Goal: Browse casually: Explore the website without a specific task or goal

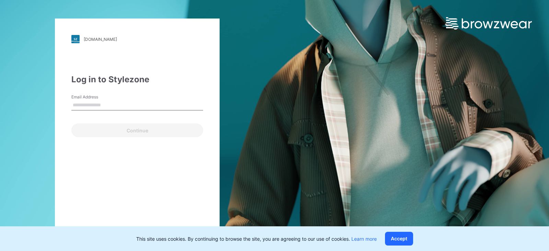
type input "**********"
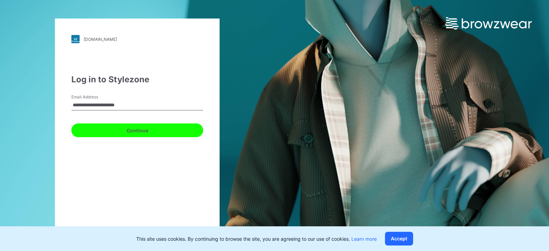
click at [137, 134] on button "Continue" at bounding box center [137, 131] width 132 height 14
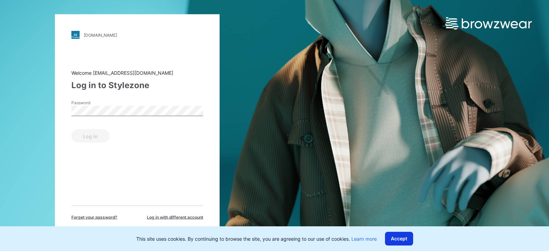
click at [407, 240] on button "Accept" at bounding box center [399, 239] width 28 height 14
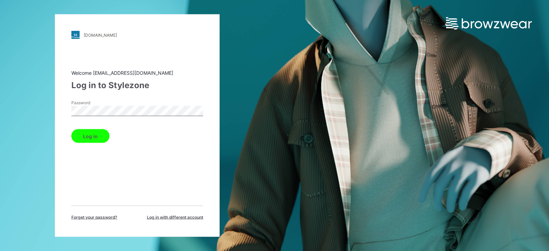
click at [94, 136] on button "Log in" at bounding box center [90, 136] width 38 height 14
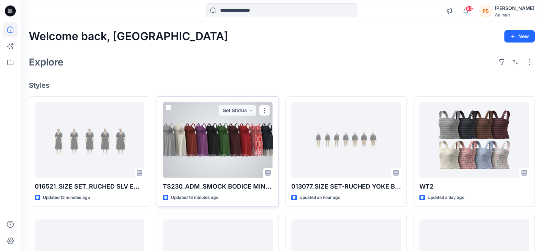
click at [231, 128] on div at bounding box center [218, 140] width 110 height 76
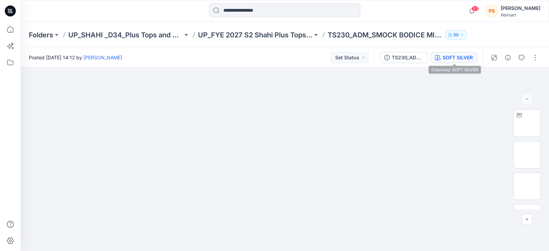
click at [454, 58] on div "SOFT SILVER" at bounding box center [458, 58] width 30 height 8
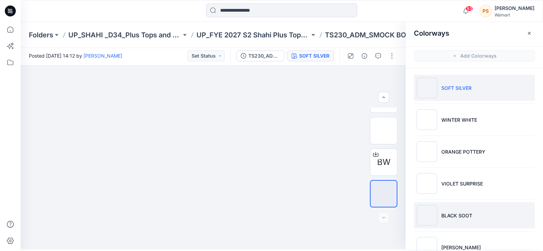
scroll to position [148, 0]
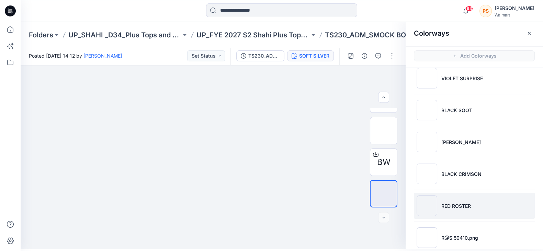
click at [454, 198] on li "RED ROSTER" at bounding box center [474, 206] width 121 height 26
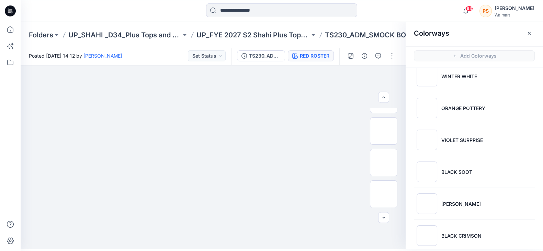
scroll to position [0, 0]
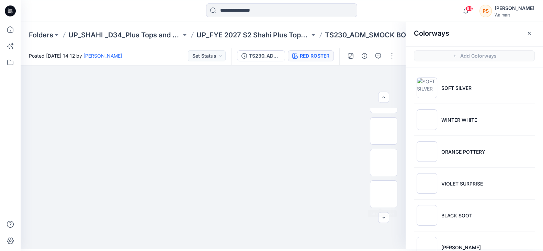
drag, startPoint x: 377, startPoint y: 182, endPoint x: 408, endPoint y: 174, distance: 31.3
click at [376, 182] on div at bounding box center [383, 194] width 27 height 27
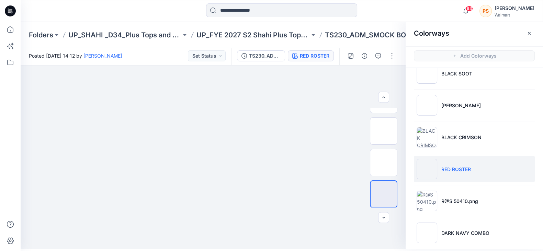
scroll to position [148, 0]
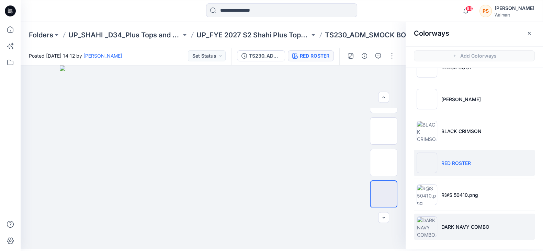
click at [483, 229] on p "DARK NAVY COMBO" at bounding box center [465, 227] width 48 height 7
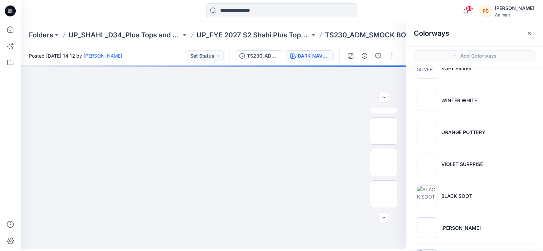
scroll to position [0, 0]
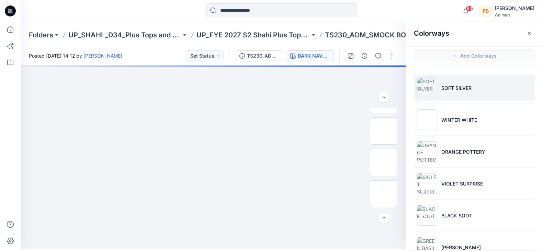
click at [476, 92] on li "SOFT SILVER" at bounding box center [474, 88] width 121 height 26
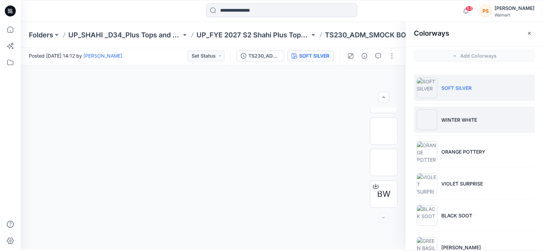
scroll to position [85, 0]
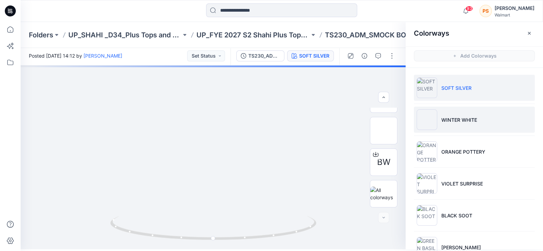
click at [467, 115] on li "WINTER WHITE" at bounding box center [474, 120] width 121 height 26
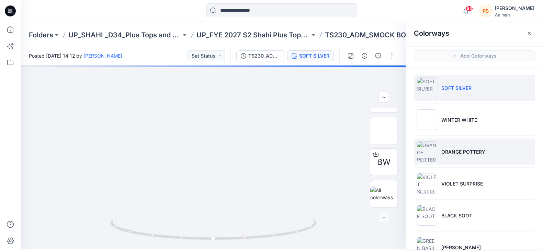
scroll to position [54, 0]
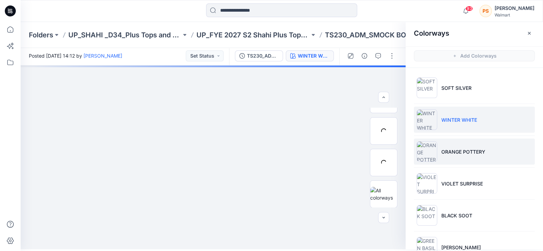
click at [468, 158] on li "ORANGE POTTERY" at bounding box center [474, 152] width 121 height 26
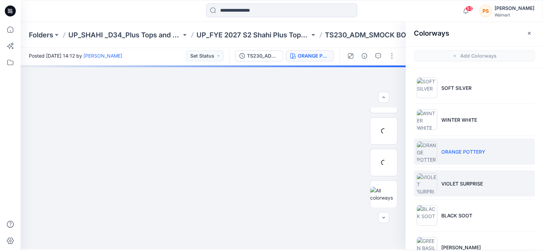
click at [466, 185] on p "VIOLET SURPRISE" at bounding box center [462, 183] width 42 height 7
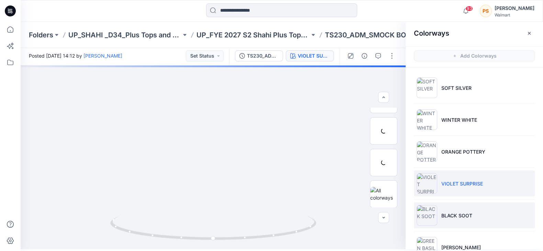
click at [454, 216] on p "BLACK SOOT" at bounding box center [456, 215] width 31 height 7
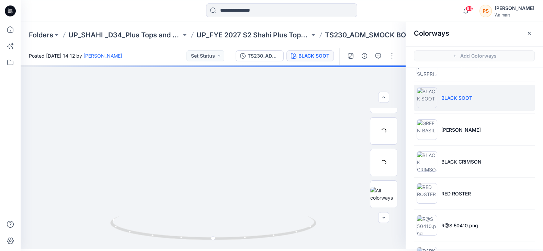
scroll to position [148, 0]
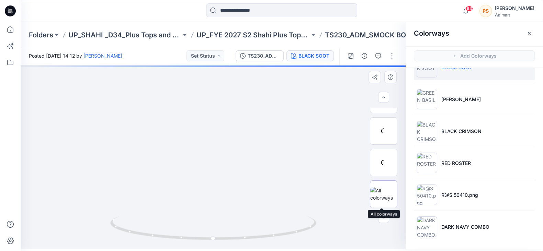
click at [381, 196] on img at bounding box center [383, 194] width 27 height 14
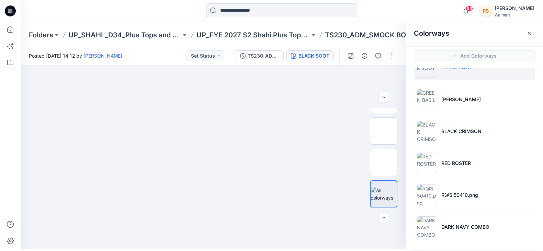
scroll to position [0, 0]
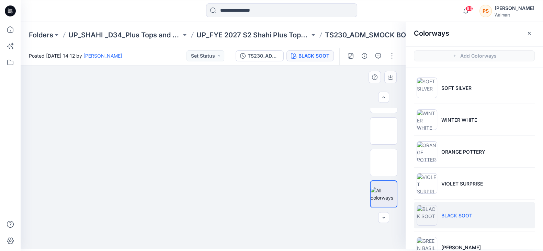
click at [320, 58] on img at bounding box center [213, 58] width 331 height 0
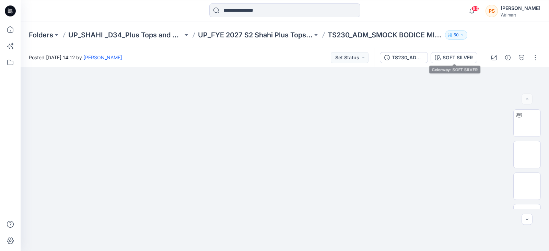
click at [456, 51] on div "TS230_ADM_SMOCK BODICE MINI DRESS SOFT SILVER" at bounding box center [428, 57] width 109 height 19
click at [456, 58] on div "SOFT SILVER" at bounding box center [458, 58] width 30 height 8
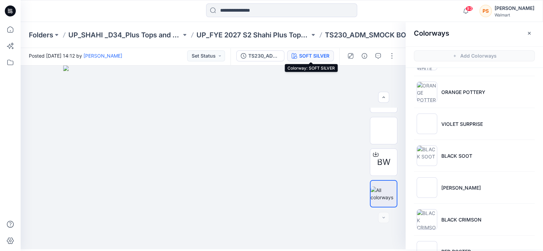
scroll to position [148, 0]
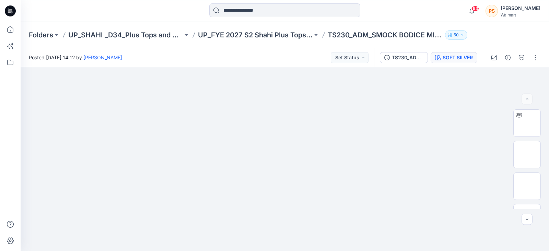
click at [454, 58] on div "SOFT SILVER" at bounding box center [458, 58] width 30 height 8
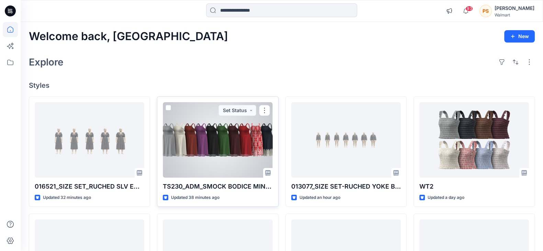
click at [199, 132] on div at bounding box center [218, 140] width 110 height 76
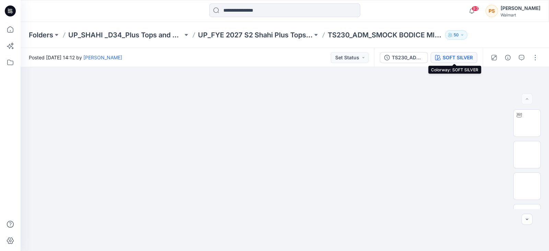
click at [461, 54] on div "SOFT SILVER" at bounding box center [458, 58] width 30 height 8
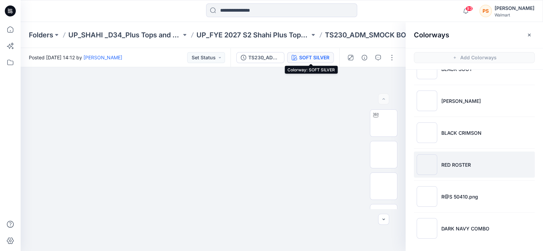
scroll to position [2, 0]
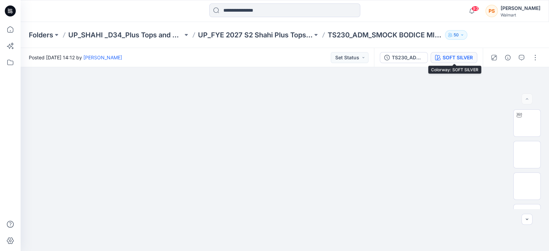
click at [462, 60] on div "SOFT SILVER" at bounding box center [458, 58] width 30 height 8
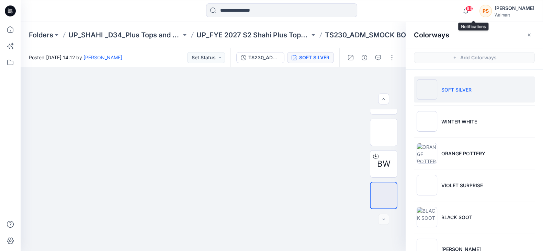
click at [473, 9] on span "93" at bounding box center [469, 8] width 8 height 5
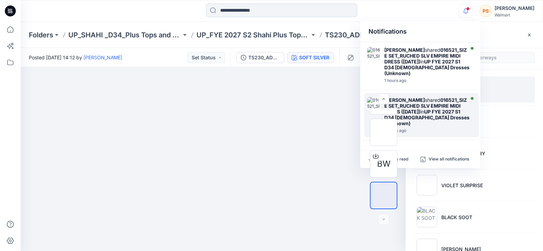
scroll to position [391, 0]
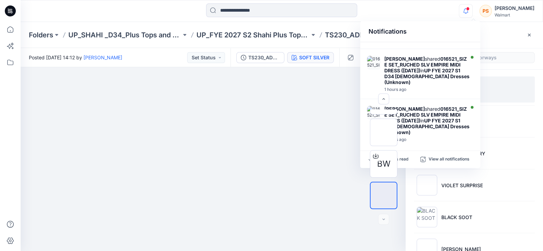
click at [393, 11] on div at bounding box center [281, 10] width 261 height 15
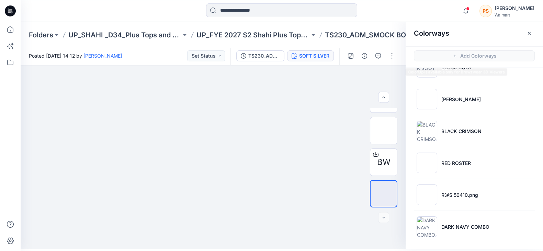
scroll to position [2, 0]
click at [533, 35] on button "button" at bounding box center [529, 33] width 11 height 11
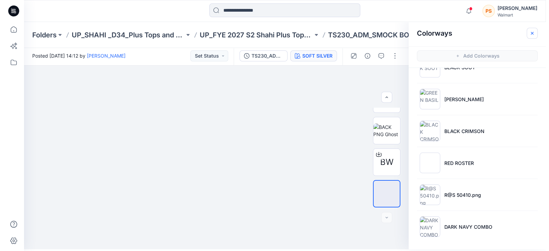
scroll to position [0, 0]
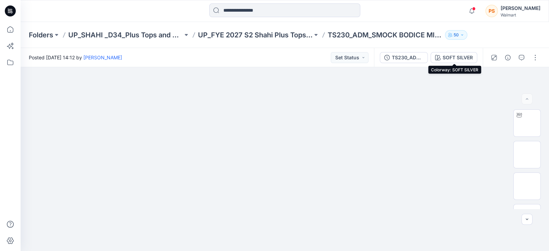
click at [467, 59] on div "SOFT SILVER" at bounding box center [458, 58] width 30 height 8
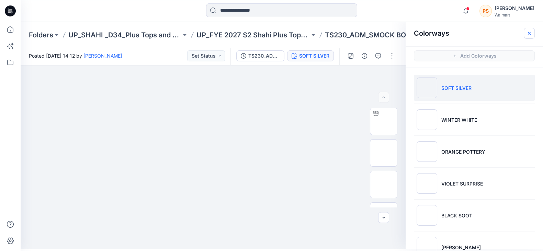
click at [528, 36] on button "button" at bounding box center [529, 33] width 11 height 11
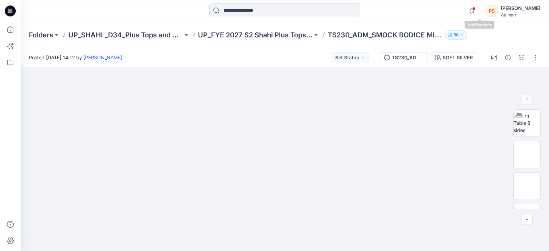
click at [476, 9] on span at bounding box center [473, 9] width 3 height 4
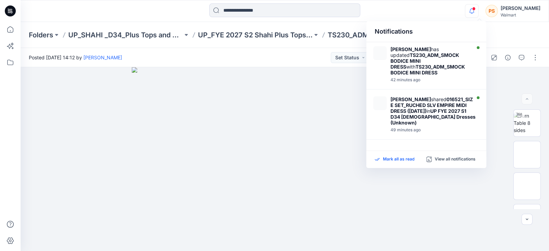
click at [398, 160] on p "Mark all as read" at bounding box center [399, 160] width 32 height 6
click at [402, 15] on div at bounding box center [285, 10] width 264 height 15
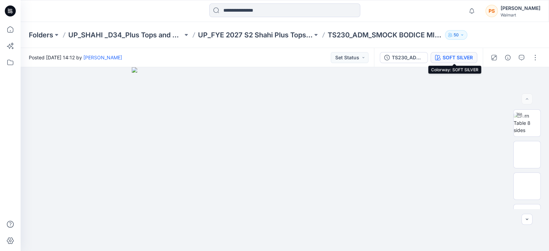
click at [452, 57] on div "SOFT SILVER" at bounding box center [458, 58] width 30 height 8
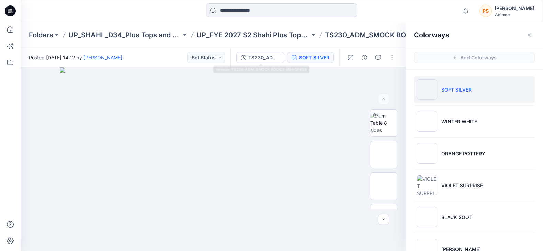
click at [270, 64] on div "TS230_ADM_SMOCK BODICE MINI DRESS SOFT SILVER" at bounding box center [284, 57] width 109 height 19
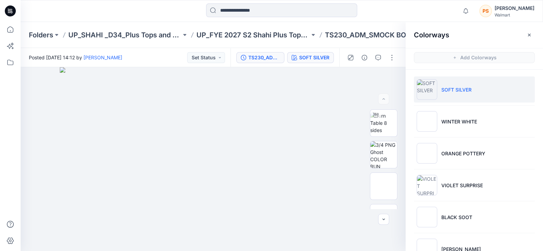
click at [264, 56] on div "TS230_ADM_SMOCK BODICE MINI DRESS" at bounding box center [264, 58] width 32 height 8
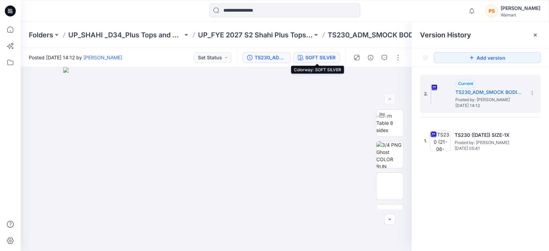
click at [319, 57] on div "SOFT SILVER" at bounding box center [321, 58] width 30 height 8
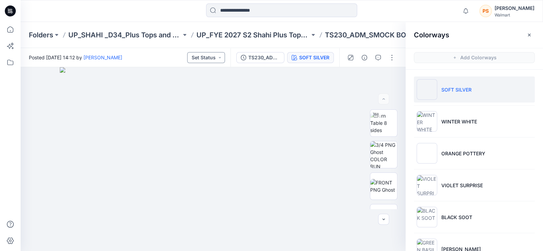
click at [218, 57] on button "Set Status" at bounding box center [206, 57] width 38 height 11
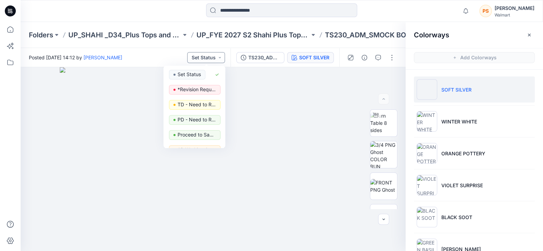
click at [219, 58] on button "Set Status" at bounding box center [206, 57] width 38 height 11
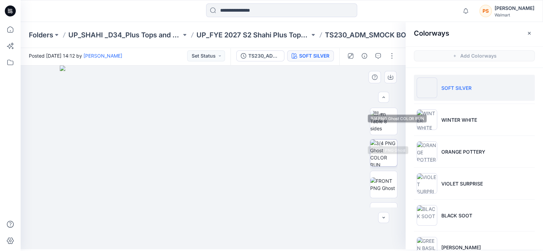
scroll to position [85, 0]
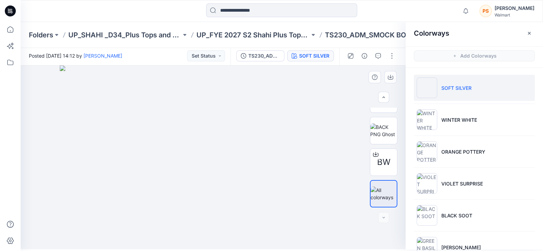
click at [313, 153] on img at bounding box center [213, 158] width 307 height 184
drag, startPoint x: 300, startPoint y: 156, endPoint x: 209, endPoint y: 158, distance: 90.3
click at [209, 158] on img at bounding box center [212, 154] width 343 height 191
click at [328, 157] on img at bounding box center [212, 154] width 343 height 191
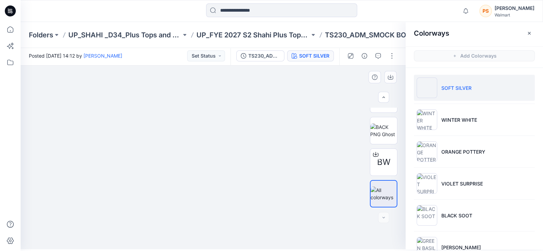
drag, startPoint x: 329, startPoint y: 156, endPoint x: 277, endPoint y: 107, distance: 71.9
click at [277, 107] on img at bounding box center [212, 147] width 343 height 206
